Goal: Task Accomplishment & Management: Use online tool/utility

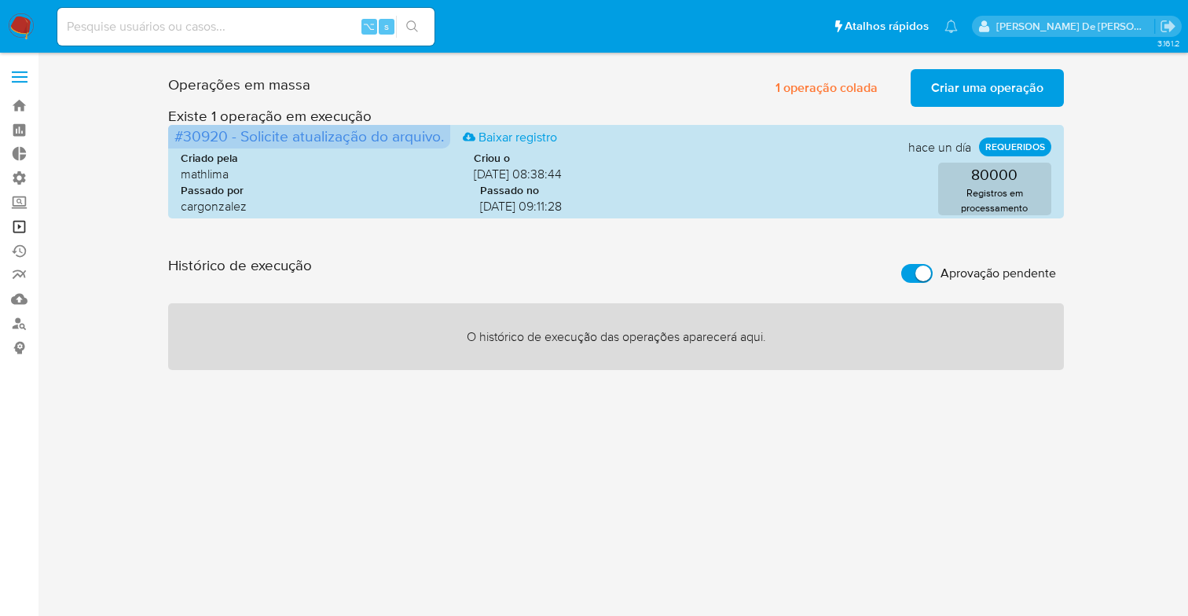
click at [18, 227] on link "Operações em massa" at bounding box center [93, 226] width 187 height 24
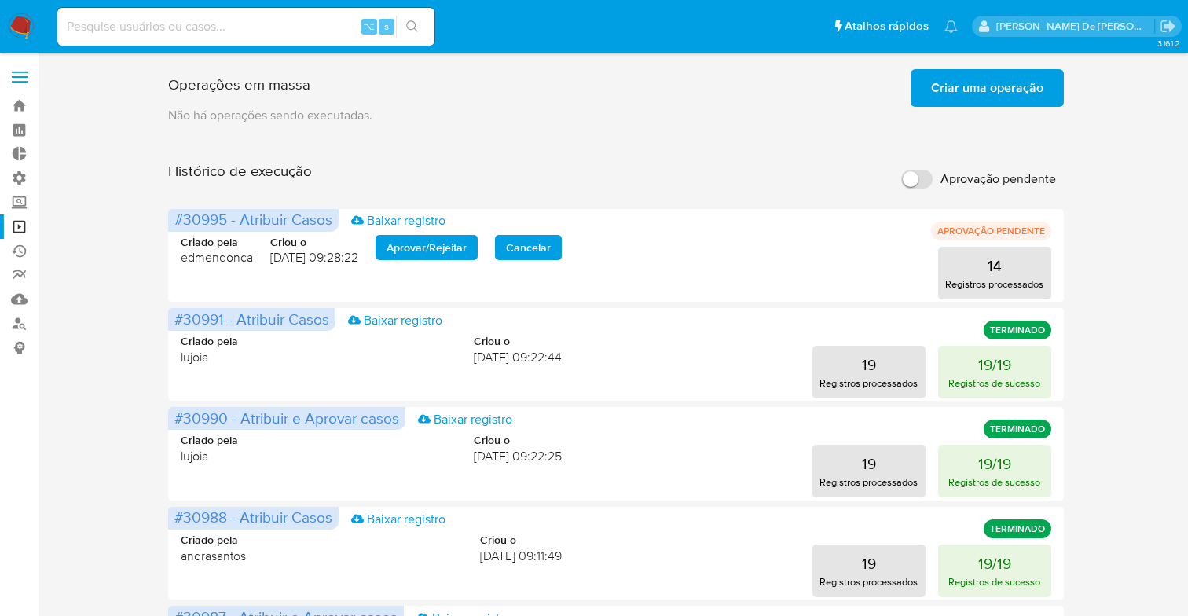
click at [908, 183] on input "Aprovação pendente" at bounding box center [916, 179] width 31 height 19
checkbox input "true"
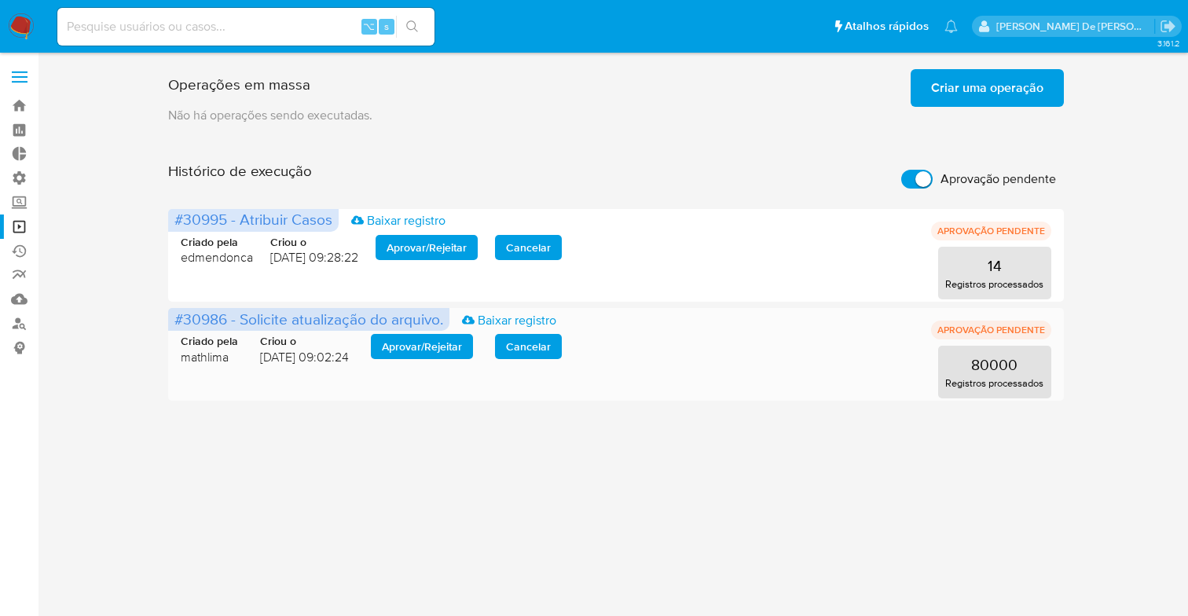
click at [402, 359] on div "Criado pela mathlima Criou o 30/09/2025 09:02:24 Aprovar / Rejeitar Cancelar" at bounding box center [371, 349] width 381 height 31
click at [402, 351] on span "Aprovar / Rejeitar" at bounding box center [422, 346] width 80 height 22
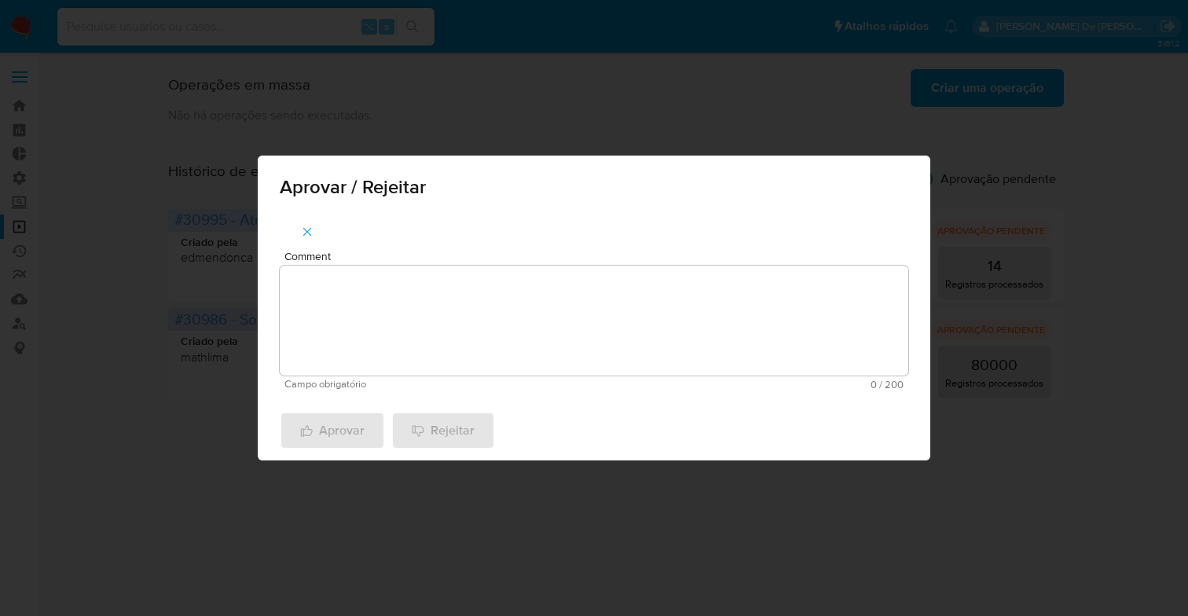
click at [280, 213] on button "button" at bounding box center [307, 232] width 55 height 38
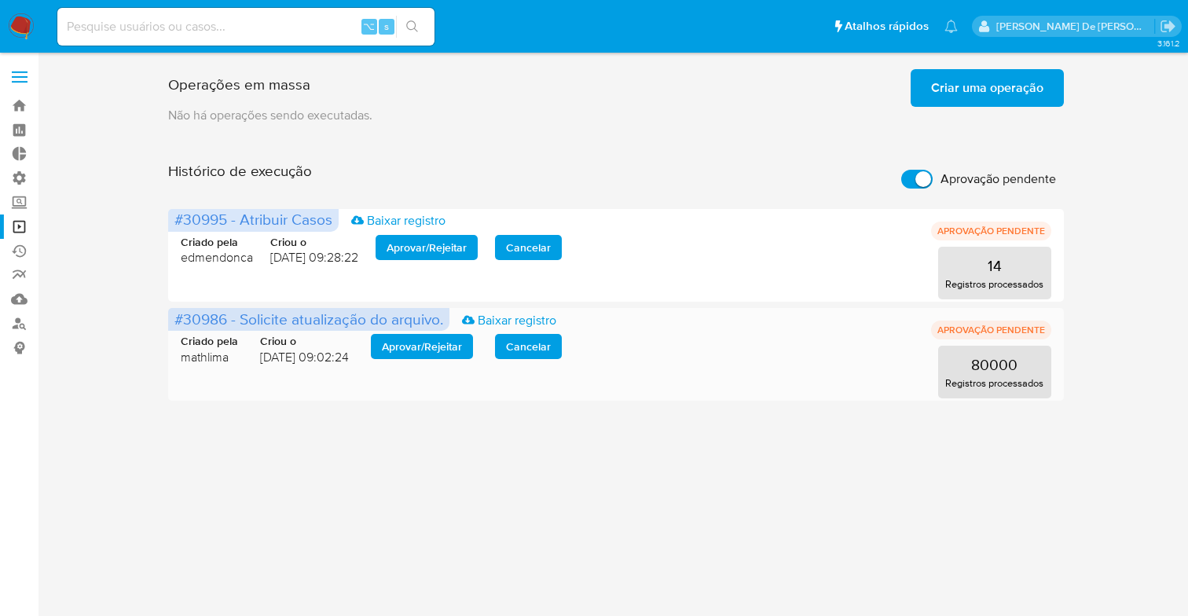
click at [401, 347] on span "Aprovar / Rejeitar" at bounding box center [422, 346] width 80 height 22
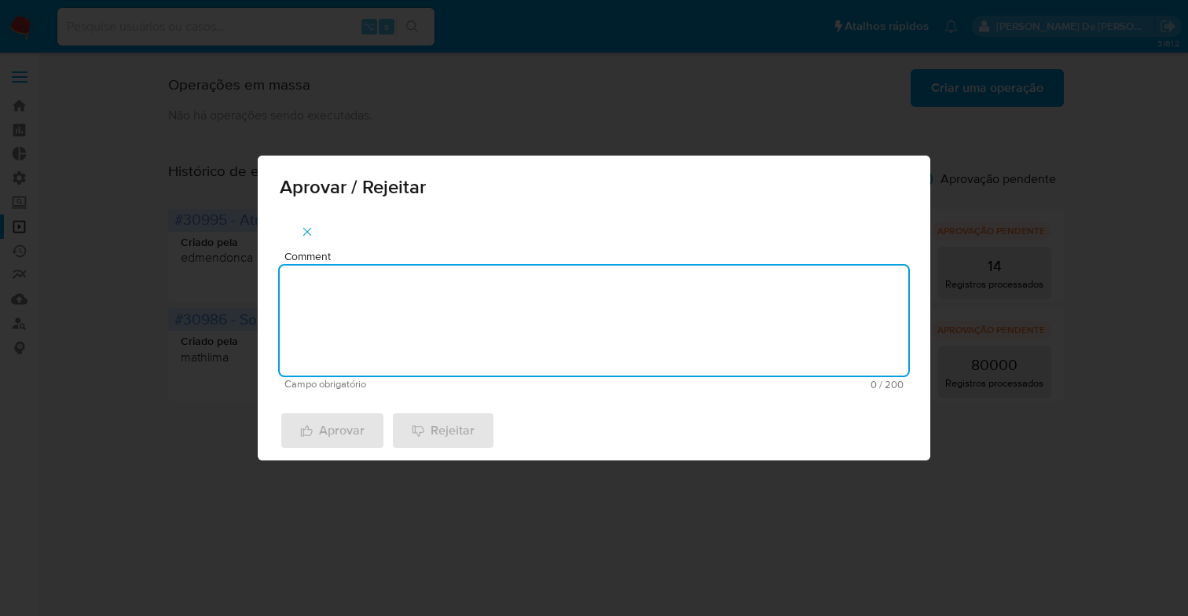
click at [360, 294] on textarea "Comment" at bounding box center [594, 320] width 628 height 110
type textarea "De acordo"
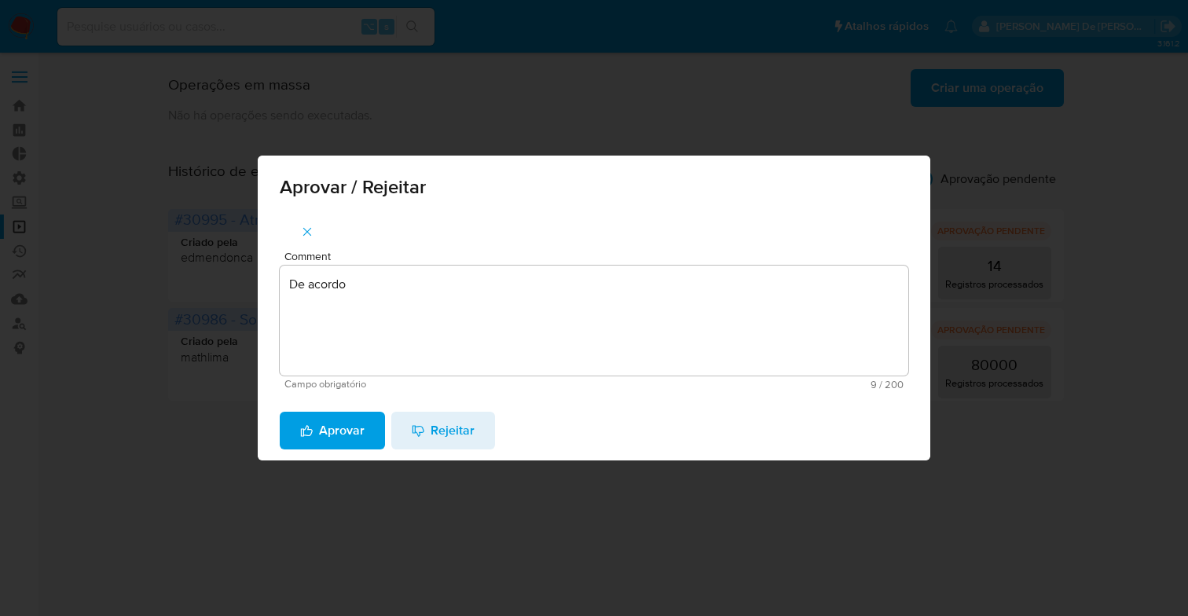
click at [320, 426] on span "Aprovar" at bounding box center [332, 430] width 64 height 35
